Goal: Communication & Community: Connect with others

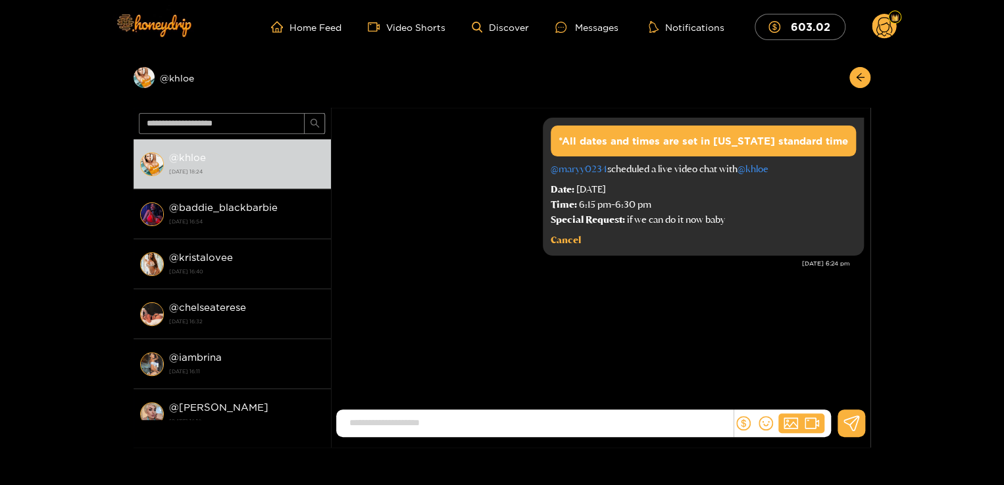
click at [248, 226] on strong "[DATE] 16:54" at bounding box center [246, 222] width 155 height 12
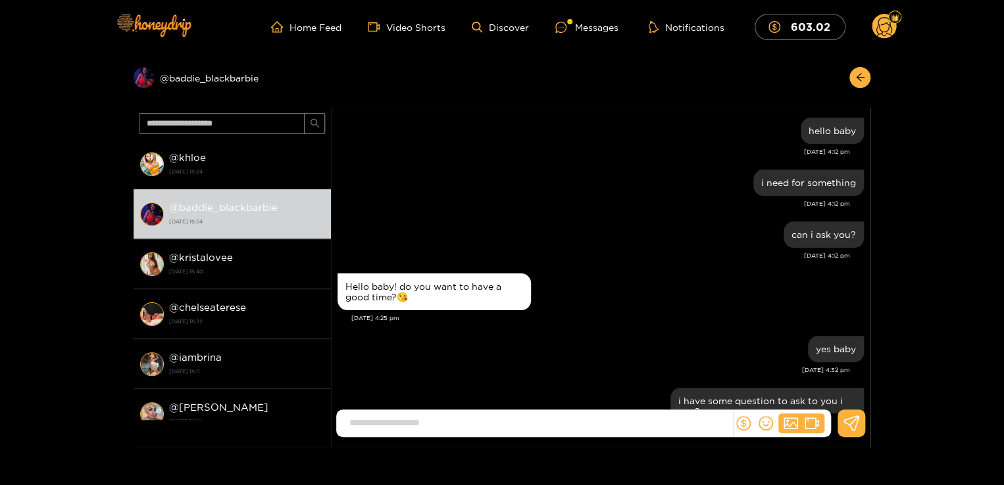
scroll to position [967, 0]
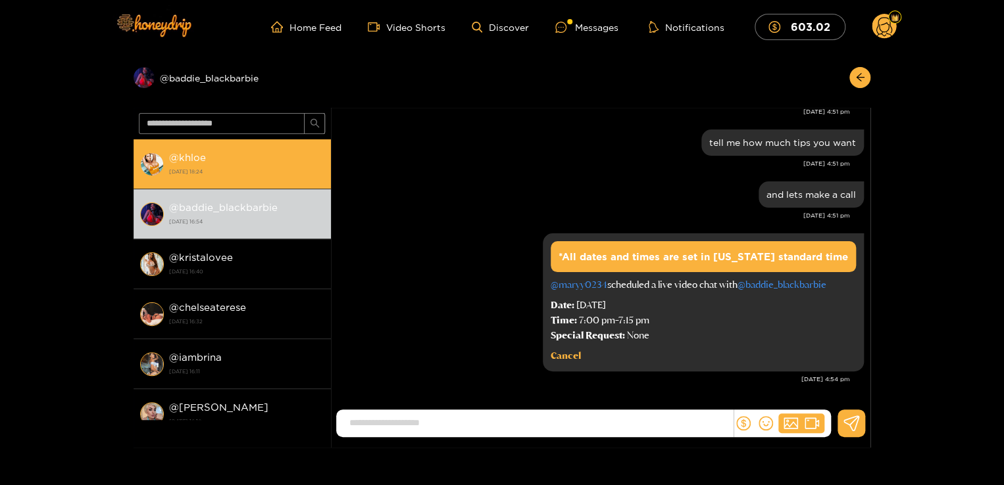
click at [227, 162] on div "@ khloe [DATE] 18:24" at bounding box center [246, 164] width 155 height 30
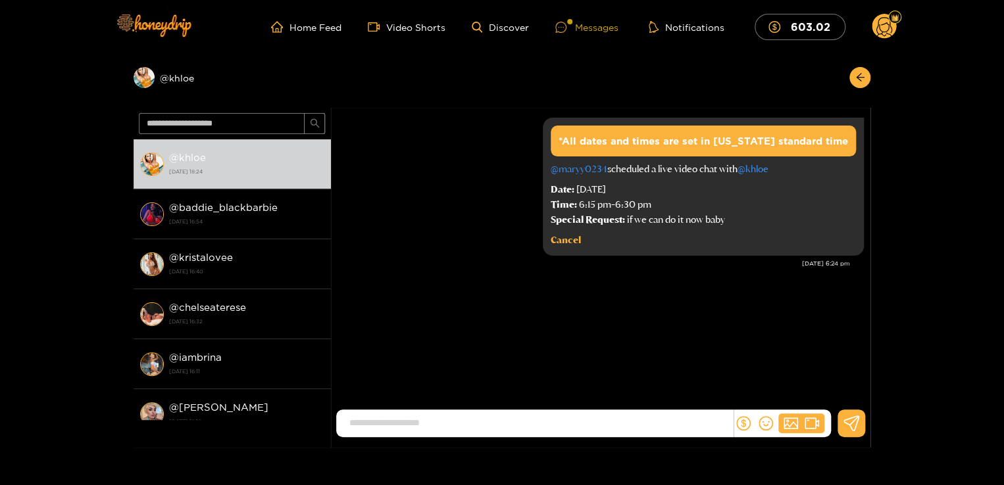
click at [566, 30] on icon at bounding box center [560, 27] width 11 height 11
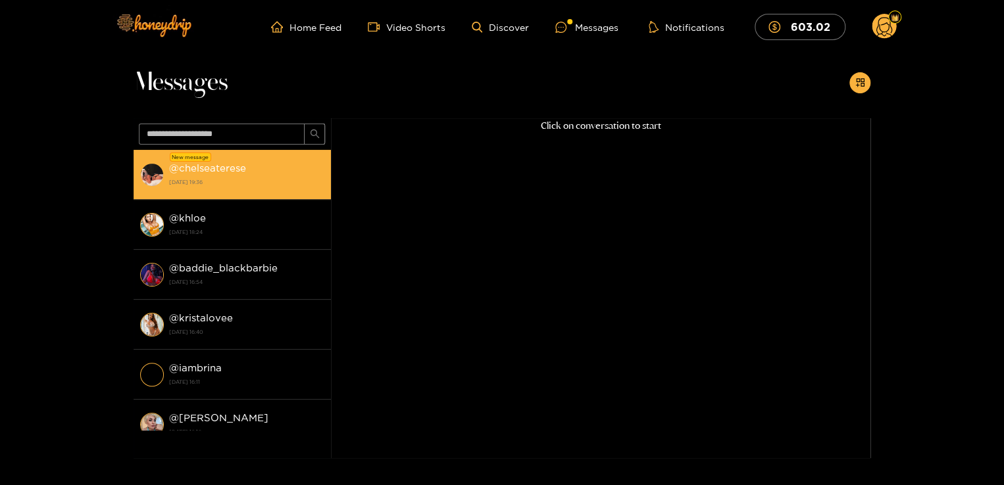
click at [250, 186] on strong "[DATE] 19:36" at bounding box center [246, 182] width 155 height 12
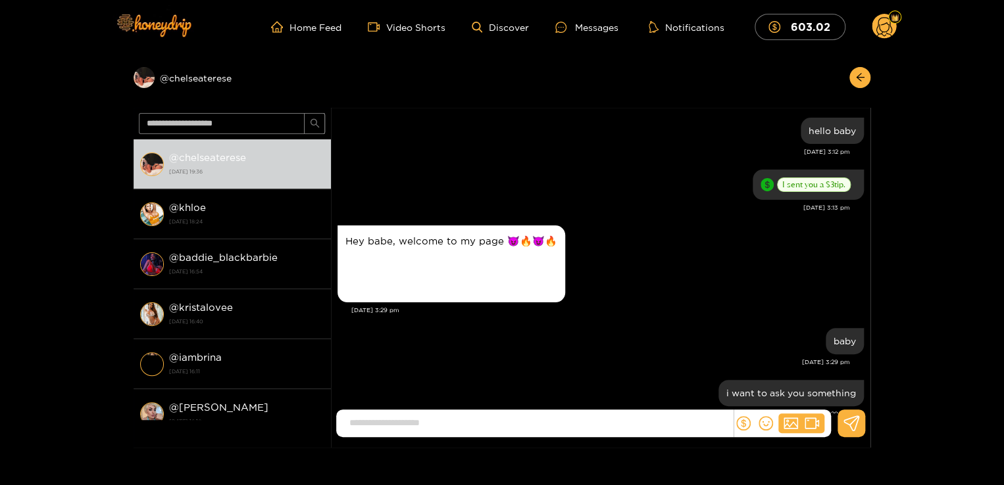
scroll to position [745, 0]
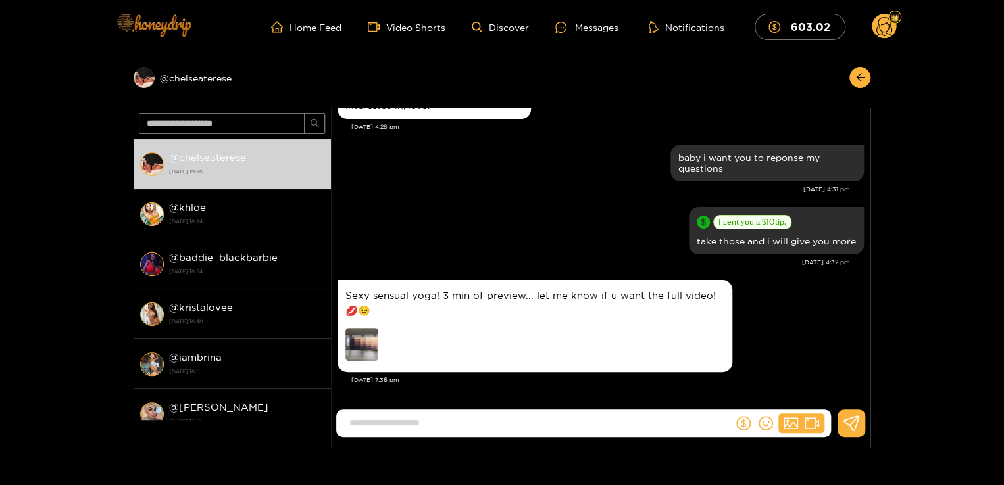
click at [180, 30] on img at bounding box center [153, 24] width 92 height 55
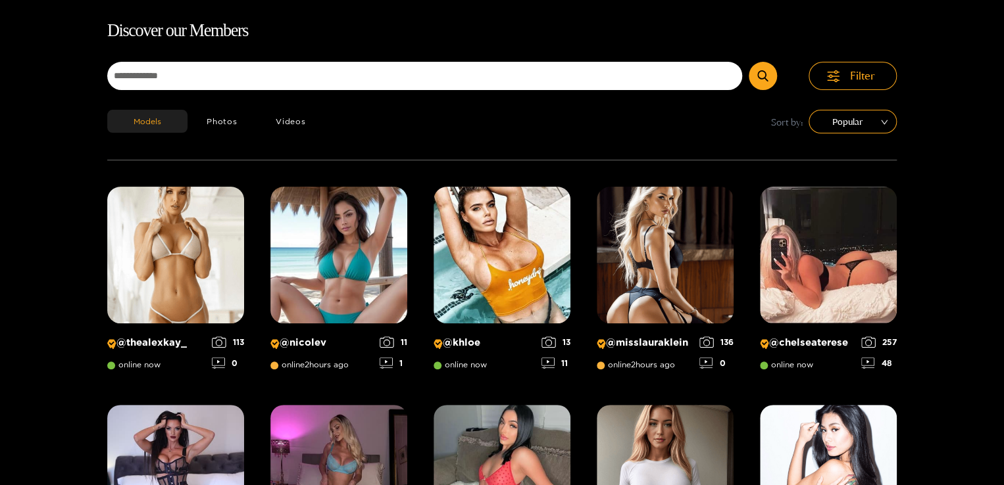
scroll to position [84, 0]
